Goal: Task Accomplishment & Management: Manage account settings

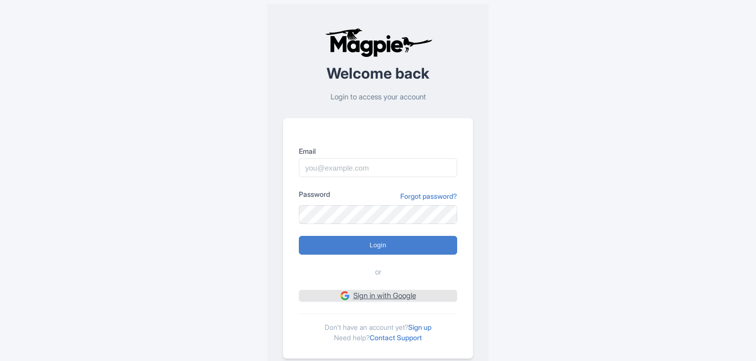
click at [370, 297] on link "Sign in with Google" at bounding box center [378, 296] width 158 height 12
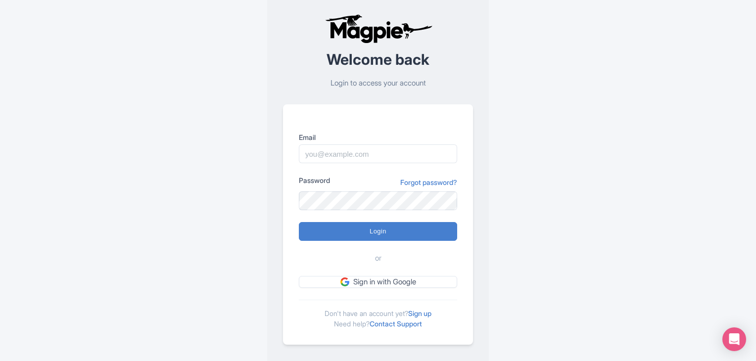
scroll to position [25, 0]
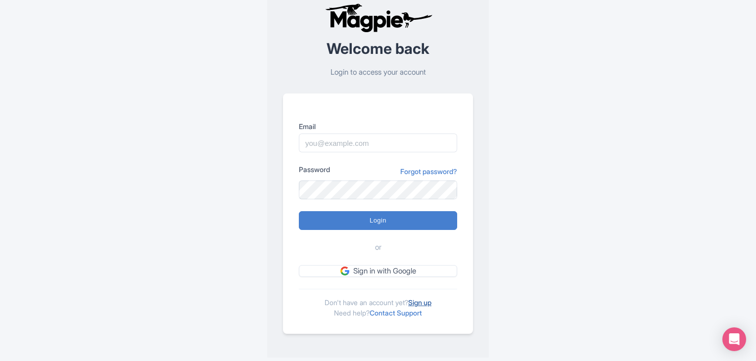
click at [426, 302] on link "Sign up" at bounding box center [419, 302] width 23 height 8
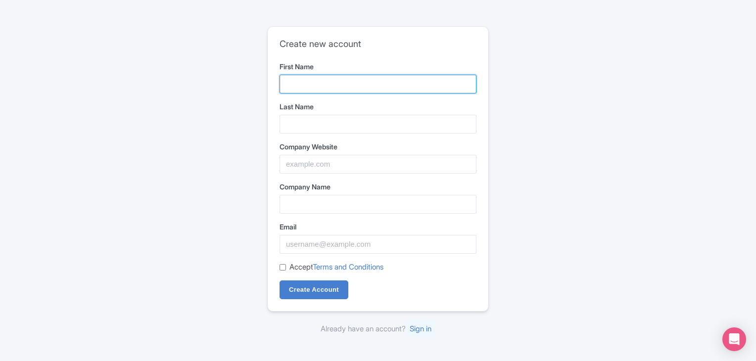
click at [307, 80] on input "First Name" at bounding box center [378, 84] width 197 height 19
click at [307, 83] on input "First Name" at bounding box center [378, 84] width 197 height 19
type input "KAMALAVIATION"
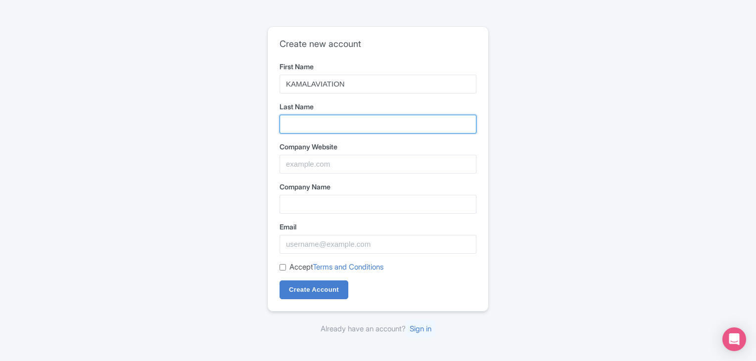
type input "TOURS"
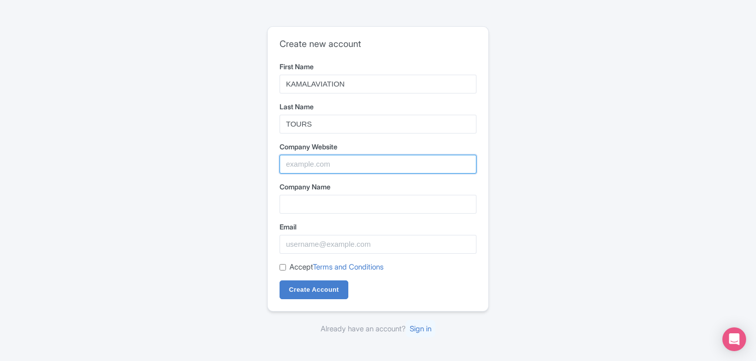
type input "[URL][DOMAIN_NAME]"
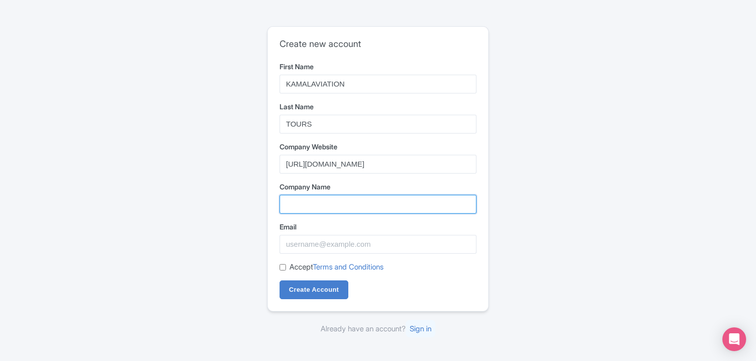
type input "https://www.linkedin.com/in/kamal-aviation-tours-06a35034b/"
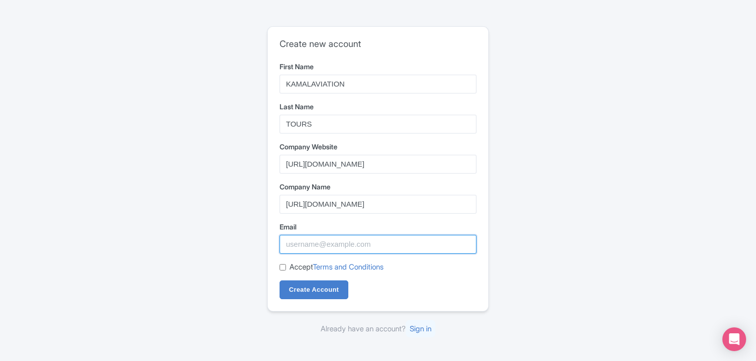
type input "[EMAIL_ADDRESS][DOMAIN_NAME]"
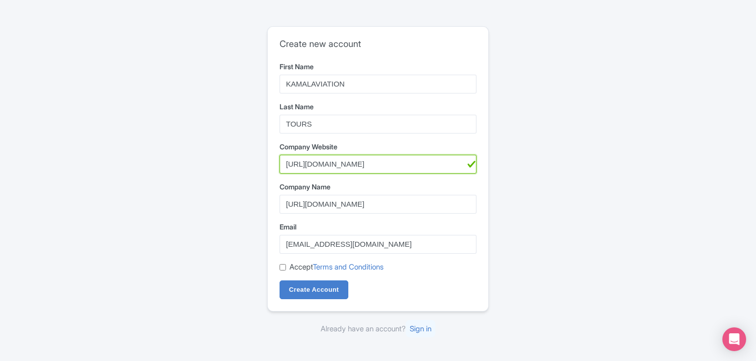
click at [323, 163] on input "https://www.linkedin.com/in/kamal-aviation-tours-06a35034b/" at bounding box center [378, 164] width 197 height 19
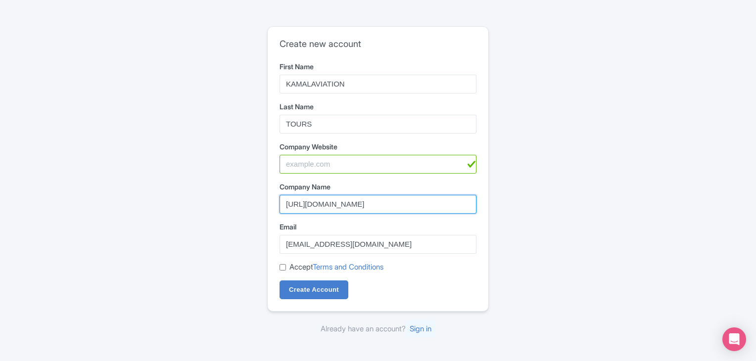
click at [335, 206] on input "https://www.linkedin.com/in/kamal-aviation-tours-06a35034b/" at bounding box center [378, 204] width 197 height 19
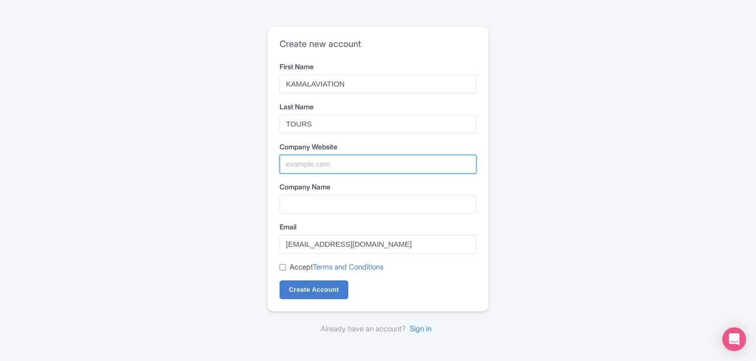
click at [311, 162] on input "Company Website" at bounding box center [378, 164] width 197 height 19
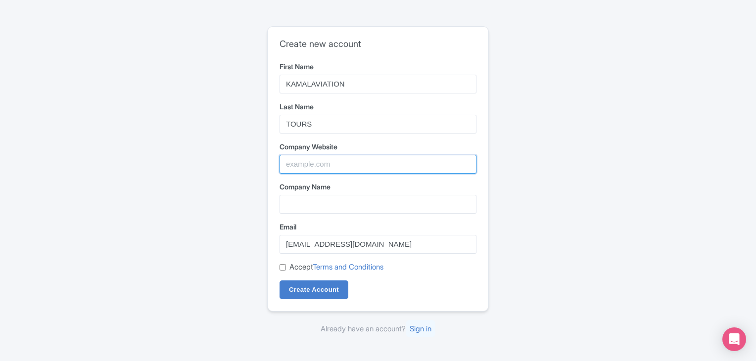
click at [306, 163] on input "Company Website" at bounding box center [378, 164] width 197 height 19
paste input "https://kamalaviationtours.com/"
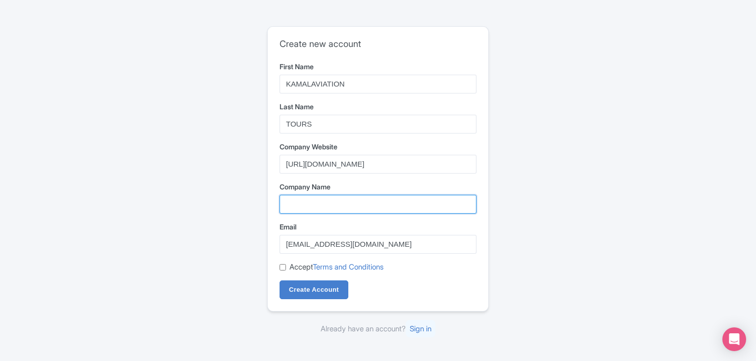
click at [318, 202] on input "Company Name" at bounding box center [378, 204] width 197 height 19
click at [318, 202] on div "Company Name" at bounding box center [378, 198] width 197 height 32
click at [318, 192] on label "Company Name" at bounding box center [378, 187] width 197 height 10
click at [318, 202] on input "Company Name" at bounding box center [378, 204] width 197 height 19
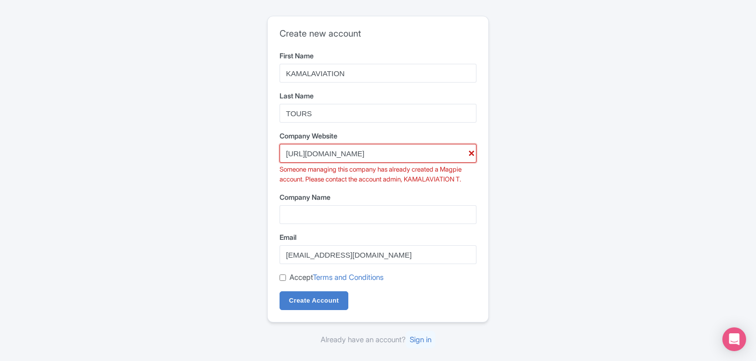
click at [394, 155] on input "https://kamalaviationtours.com/" at bounding box center [378, 153] width 197 height 19
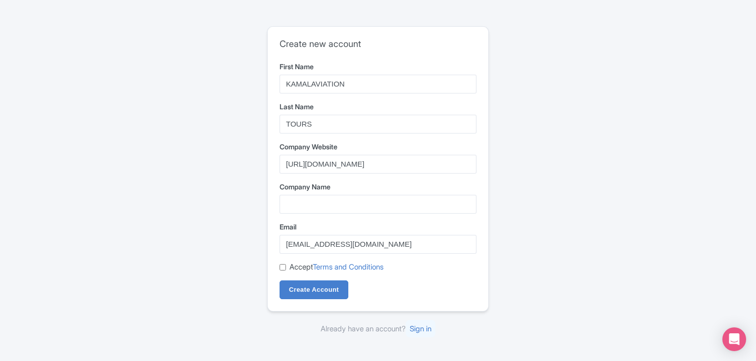
drag, startPoint x: 244, startPoint y: 194, endPoint x: 253, endPoint y: 198, distance: 10.0
click at [244, 194] on div "Create new account First Name KAMALAVIATION Last Name TOURS Company Website htt…" at bounding box center [377, 180] width 633 height 317
click at [322, 199] on input "Company Name" at bounding box center [378, 204] width 197 height 19
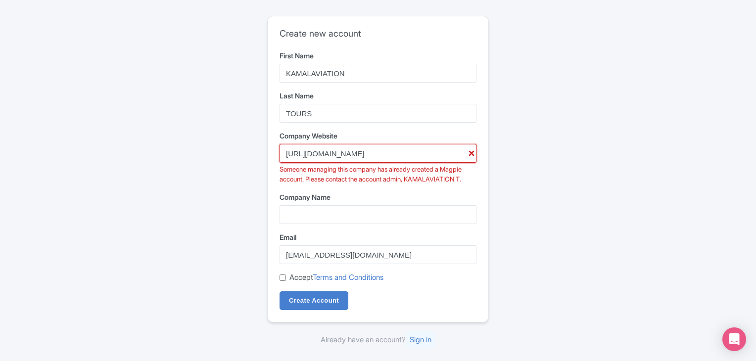
drag, startPoint x: 307, startPoint y: 155, endPoint x: 233, endPoint y: 156, distance: 74.2
click at [233, 156] on div "Create new account First Name KAMALAVIATION Last Name TOURS Company Website htt…" at bounding box center [377, 181] width 633 height 338
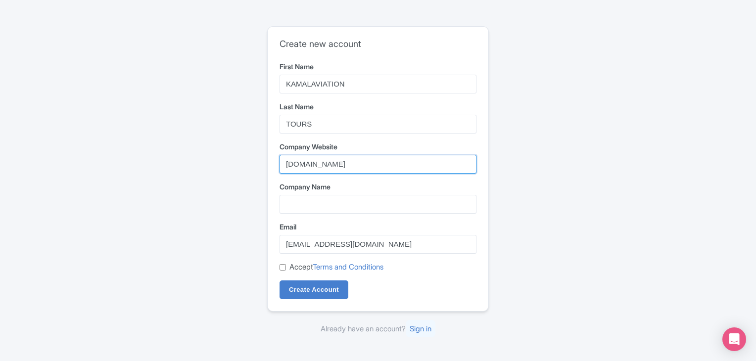
type input "www.kamalaviationtours.com"
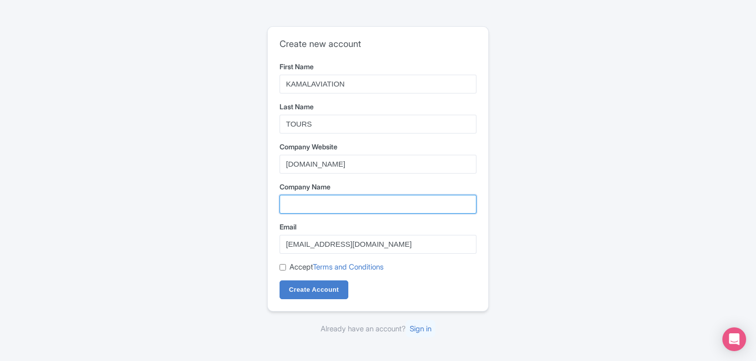
click at [320, 198] on input "Company Name" at bounding box center [378, 204] width 197 height 19
click at [320, 199] on input "Company Name" at bounding box center [378, 204] width 197 height 19
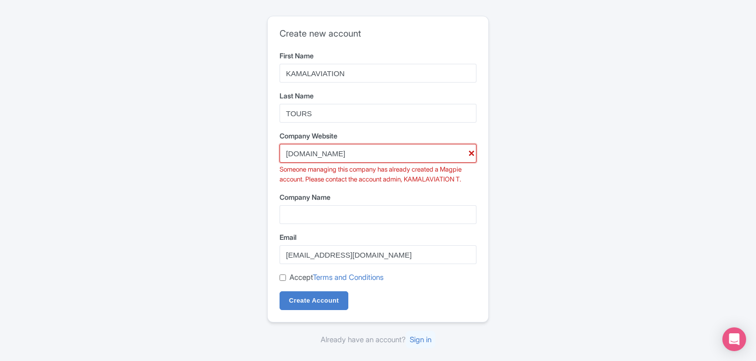
click at [469, 152] on input "www.kamalaviationtours.com" at bounding box center [378, 153] width 197 height 19
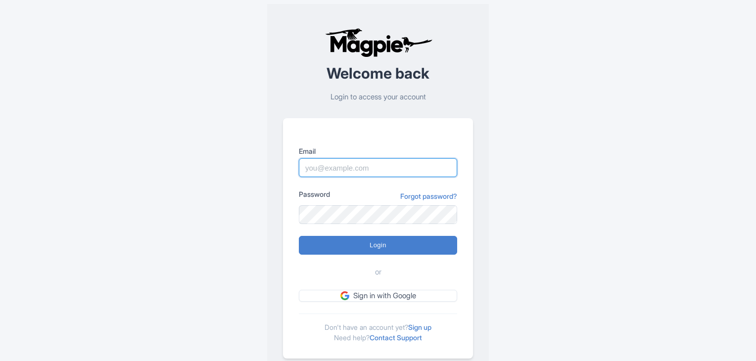
drag, startPoint x: 0, startPoint y: 0, endPoint x: 336, endPoint y: 170, distance: 377.0
click at [336, 170] on input "Email" at bounding box center [378, 167] width 158 height 19
click at [425, 195] on link "Forgot password?" at bounding box center [428, 196] width 57 height 10
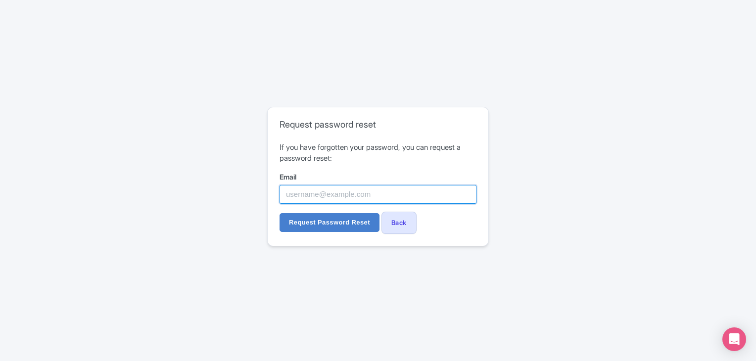
click at [322, 190] on input "Email" at bounding box center [378, 194] width 197 height 19
paste input "aviationtourskamal@gmail.com"
type input "aviationtourskamal@gmail.com"
click at [268, 260] on div "Request password reset If you have forgotten your password, you can request a p…" at bounding box center [378, 180] width 756 height 361
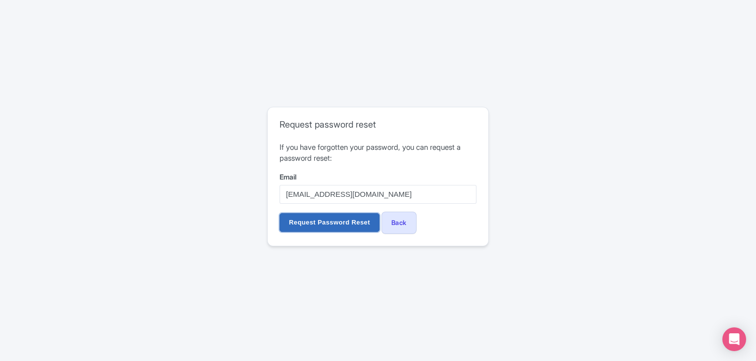
click at [327, 228] on input "Request Password Reset" at bounding box center [330, 222] width 100 height 19
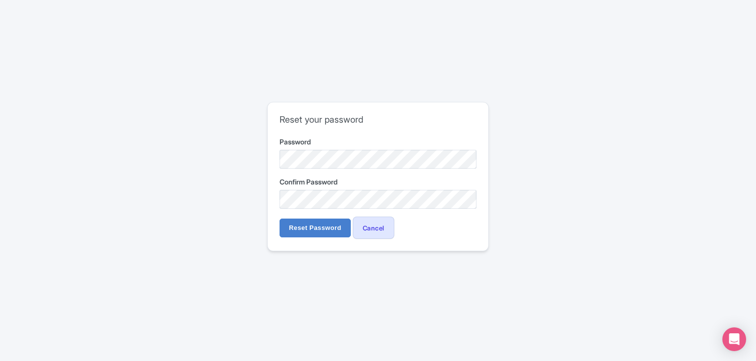
click at [241, 242] on div "Reset your password Password Confirm Password Reset Password Cancel" at bounding box center [377, 181] width 633 height 166
click at [307, 231] on input "Reset Password" at bounding box center [315, 228] width 71 height 19
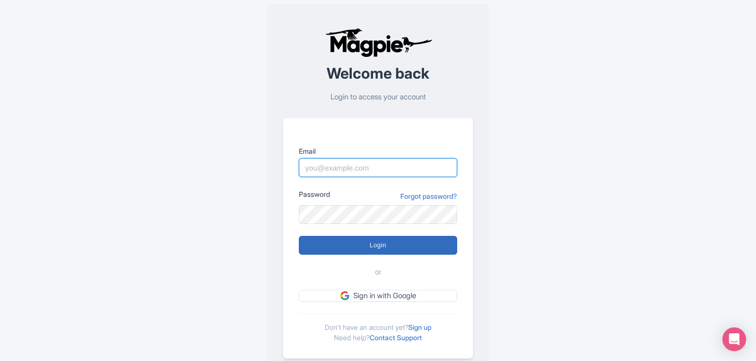
type input "[EMAIL_ADDRESS][DOMAIN_NAME]"
click at [371, 246] on input "Login" at bounding box center [378, 245] width 158 height 19
type input "Logging in..."
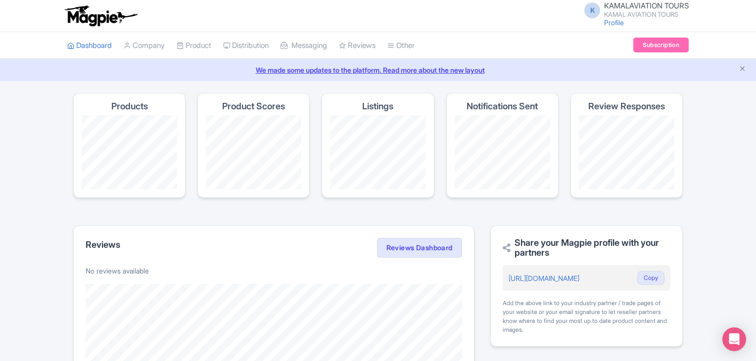
click at [90, 13] on img at bounding box center [100, 16] width 77 height 22
click at [97, 15] on img at bounding box center [100, 16] width 77 height 22
